Goal: Task Accomplishment & Management: Use online tool/utility

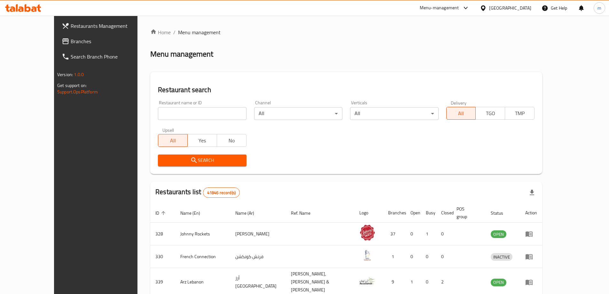
click at [71, 37] on span "Branches" at bounding box center [111, 41] width 80 height 8
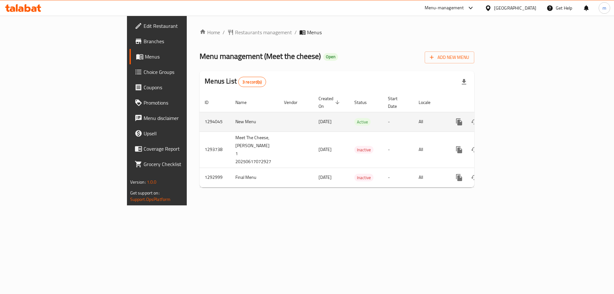
click at [509, 118] on icon "enhanced table" at bounding box center [506, 122] width 8 height 8
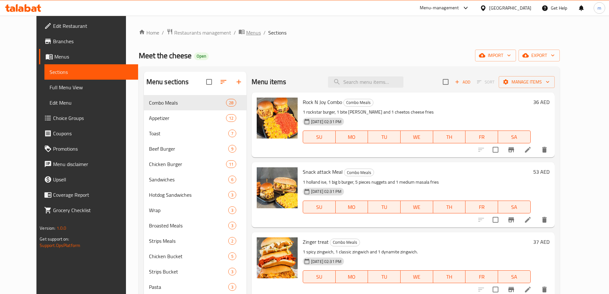
click at [246, 34] on span "Menus" at bounding box center [253, 33] width 15 height 8
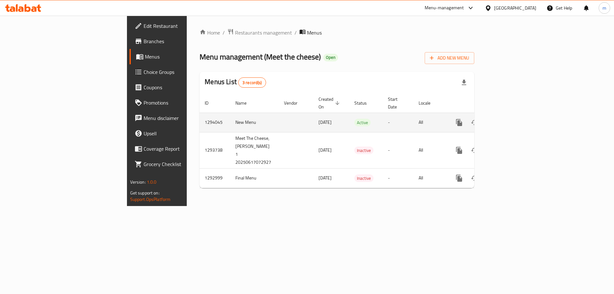
click at [509, 119] on icon "enhanced table" at bounding box center [506, 123] width 8 height 8
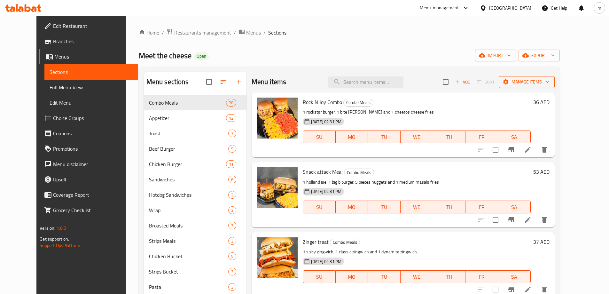
click at [555, 78] on button "Manage items" at bounding box center [527, 82] width 56 height 12
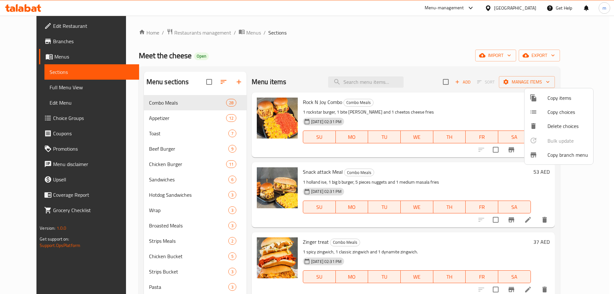
click at [577, 80] on div at bounding box center [307, 147] width 614 height 294
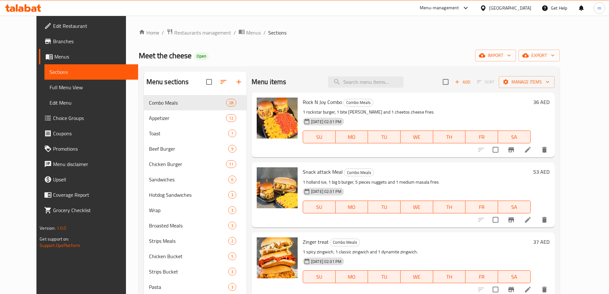
click at [551, 80] on icon "button" at bounding box center [548, 82] width 6 height 6
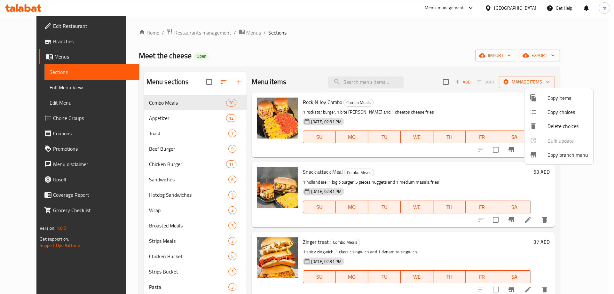
click at [564, 154] on span "Copy branch menu" at bounding box center [568, 155] width 41 height 8
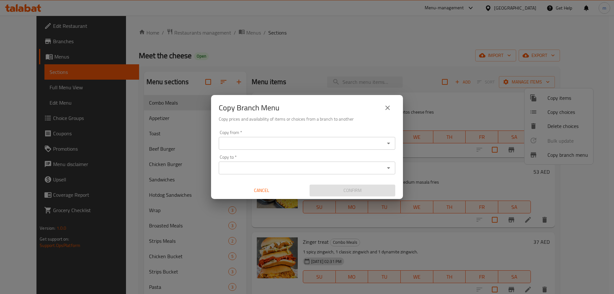
click at [388, 139] on icon "Open" at bounding box center [389, 143] width 8 height 8
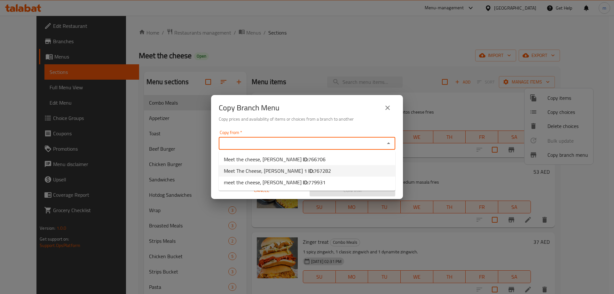
click at [314, 171] on span "767282" at bounding box center [322, 171] width 17 height 10
type input "Meet The Cheese, Al Hamidiya 1"
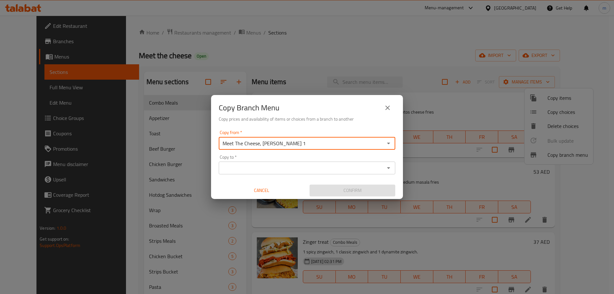
click at [389, 170] on icon "Open" at bounding box center [389, 168] width 8 height 8
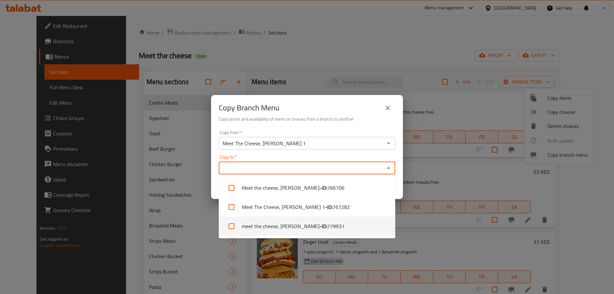
click at [322, 221] on li "meet the cheese, Al Zubair - ID: 779931" at bounding box center [307, 226] width 177 height 19
checkbox input "true"
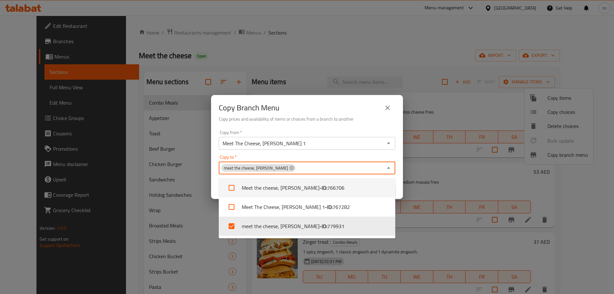
click at [322, 115] on h6 "Copy prices and availability of items or choices from a branch to another" at bounding box center [307, 118] width 177 height 7
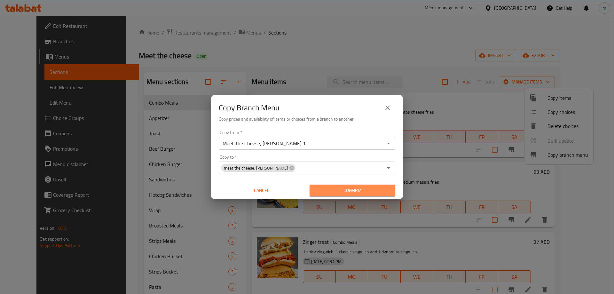
click at [354, 191] on span "Confirm" at bounding box center [352, 191] width 75 height 8
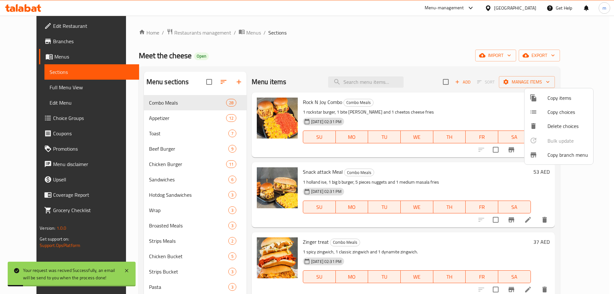
click at [51, 43] on div at bounding box center [307, 147] width 614 height 294
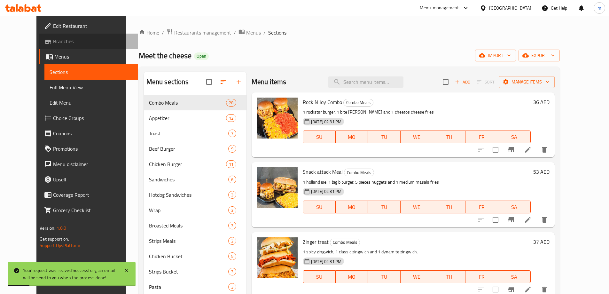
click at [53, 43] on span "Branches" at bounding box center [93, 41] width 80 height 8
